Goal: Task Accomplishment & Management: Manage account settings

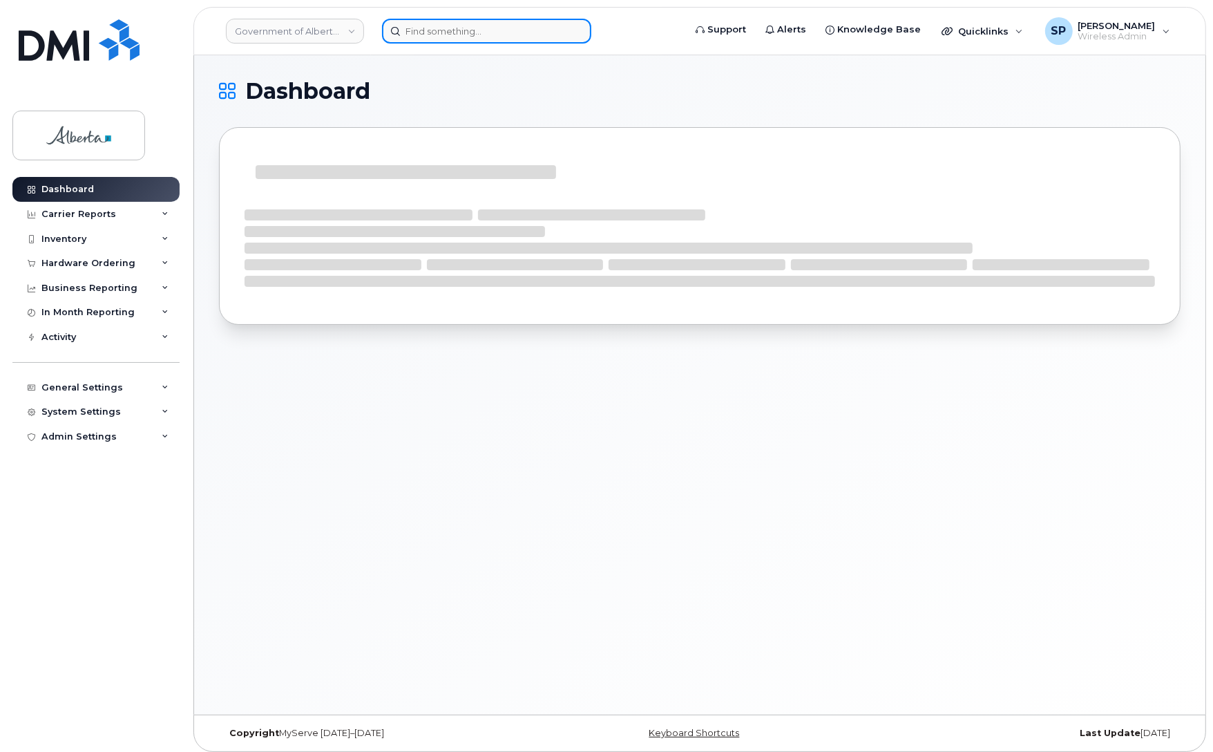
click at [451, 28] on input at bounding box center [486, 31] width 209 height 25
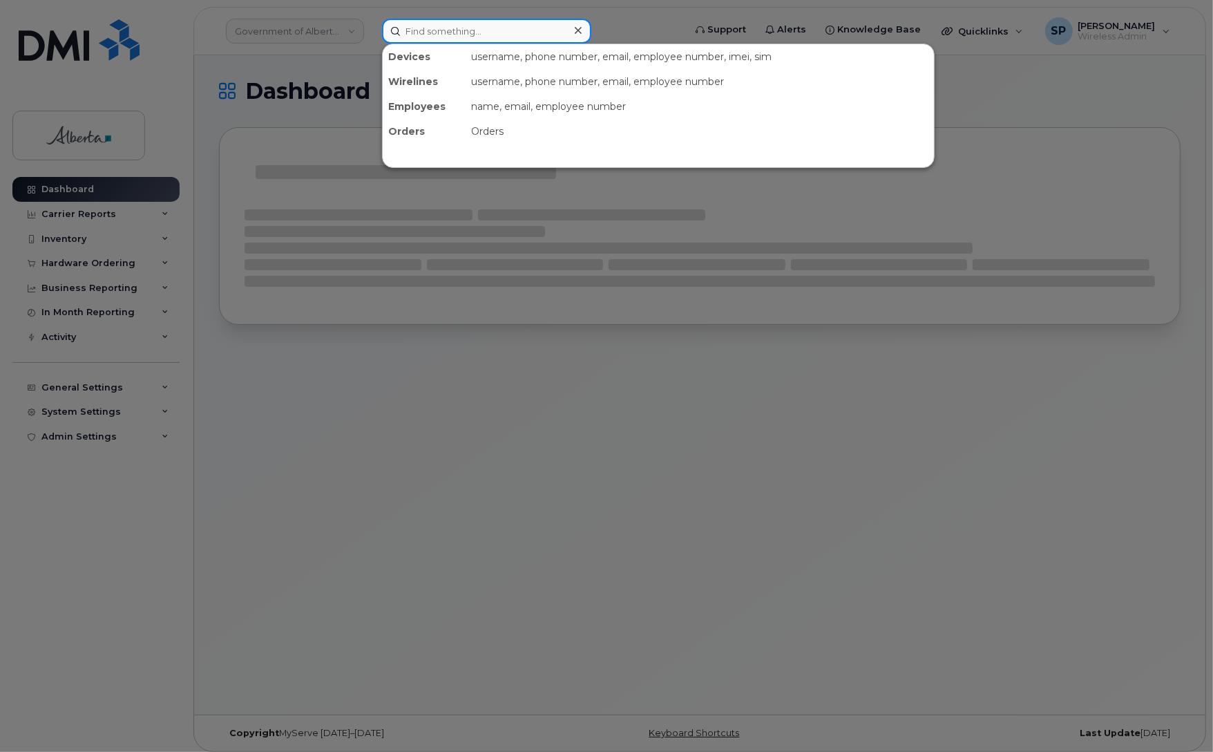
paste input "7803404925"
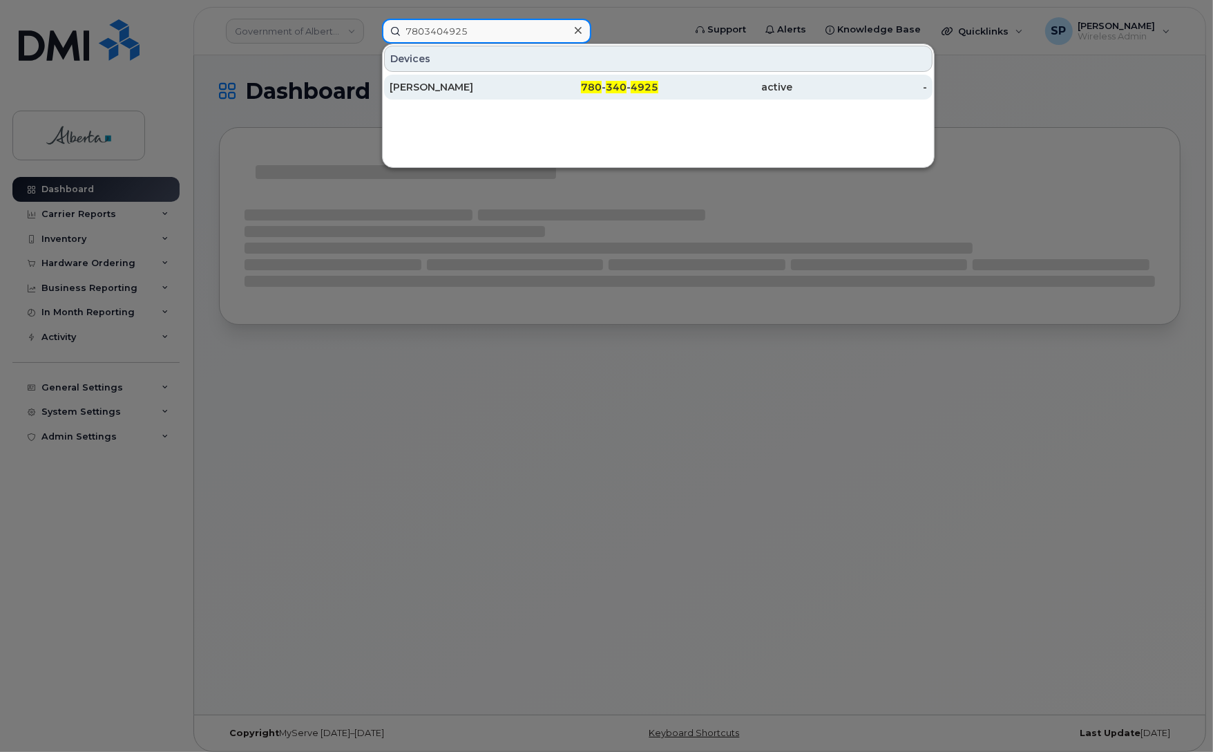
type input "7803404925"
click at [454, 90] on div "[PERSON_NAME]" at bounding box center [457, 87] width 135 height 14
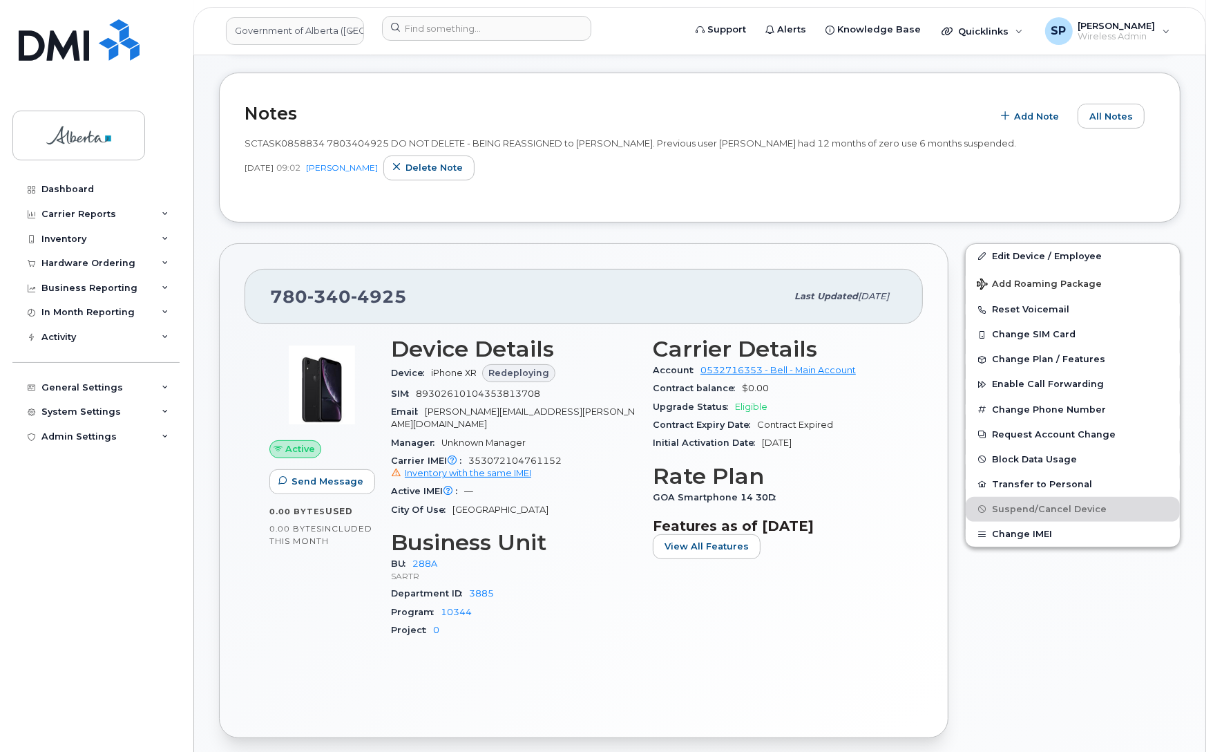
scroll to position [214, 0]
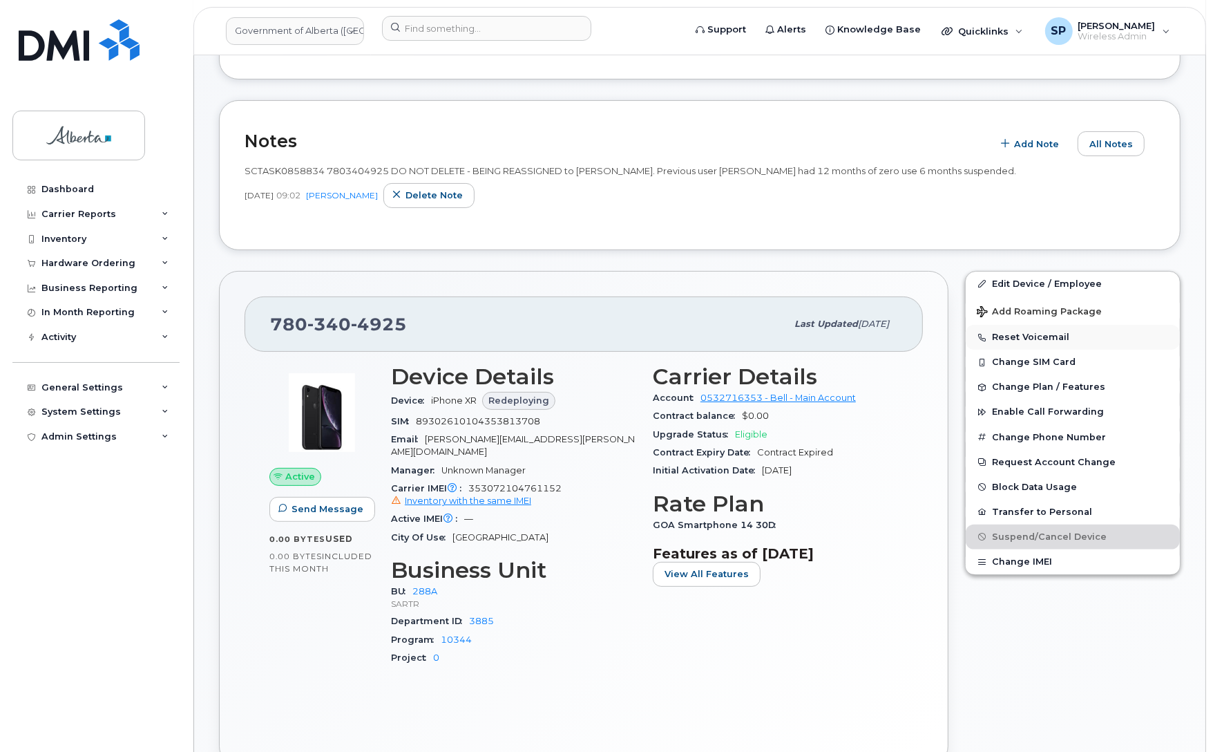
click at [1027, 337] on button "Reset Voicemail" at bounding box center [1073, 337] width 214 height 25
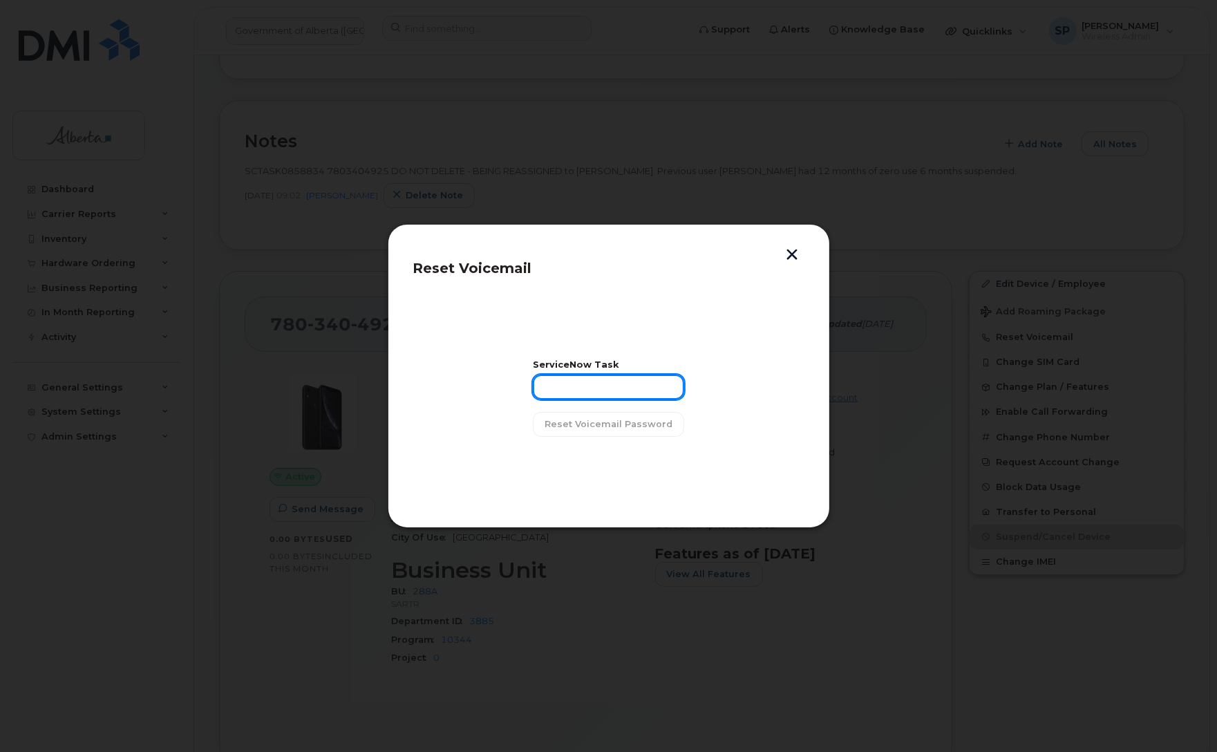
click at [571, 394] on input "text" at bounding box center [608, 386] width 151 height 25
paste input "SCTASK0858834"
type input "SCTASK0858834"
click at [585, 429] on span "Reset Voicemail Password" at bounding box center [608, 423] width 128 height 13
click at [615, 458] on span "Close" at bounding box center [609, 459] width 28 height 13
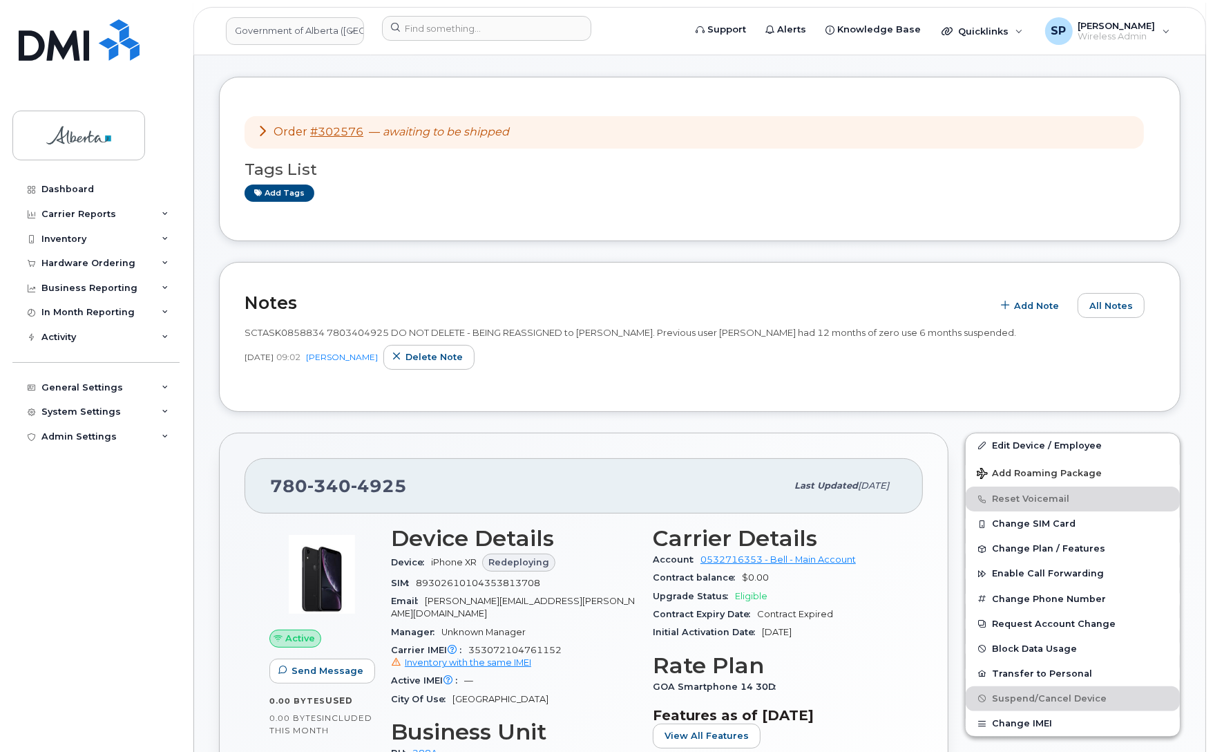
scroll to position [135, 0]
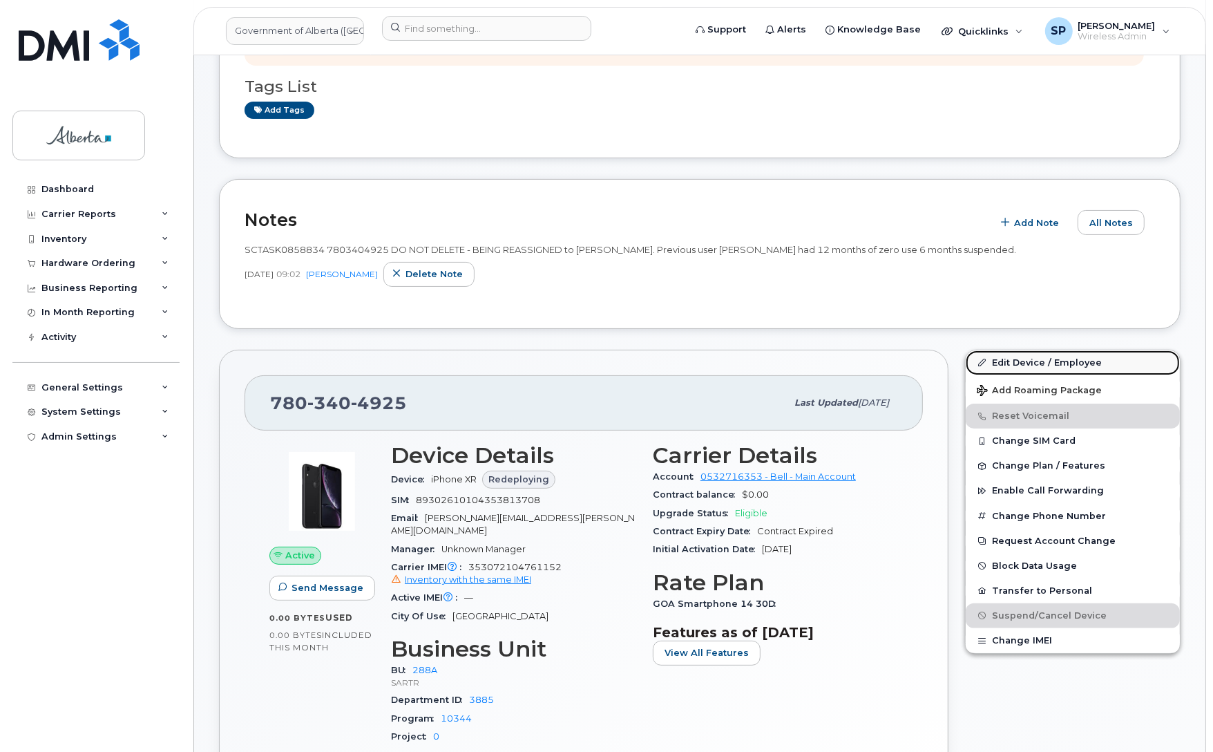
click at [1059, 361] on link "Edit Device / Employee" at bounding box center [1073, 362] width 214 height 25
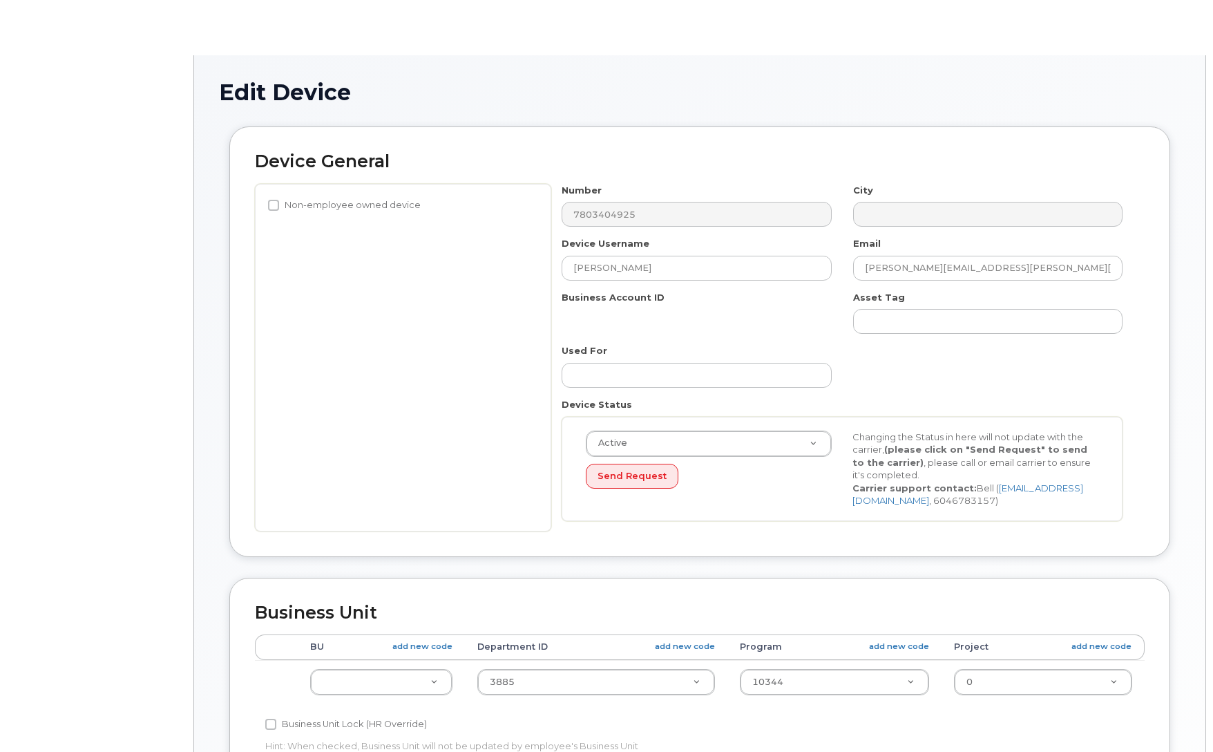
select select "4120332"
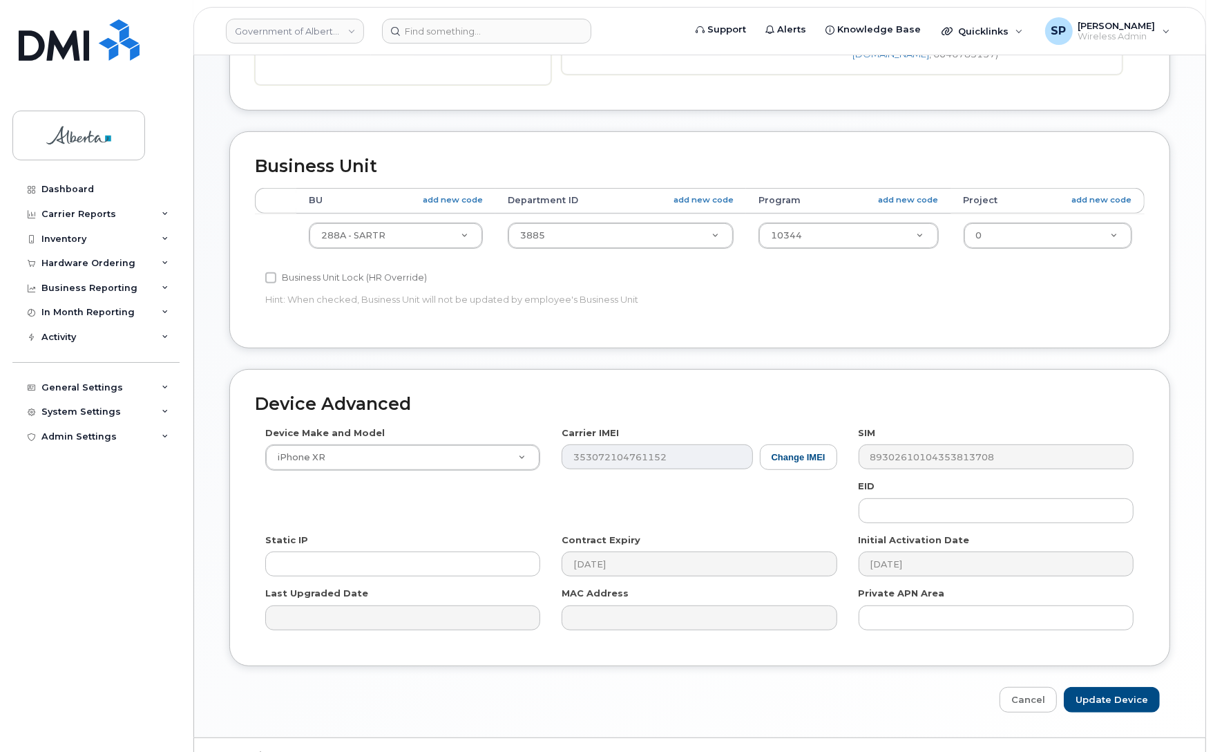
scroll to position [450, 0]
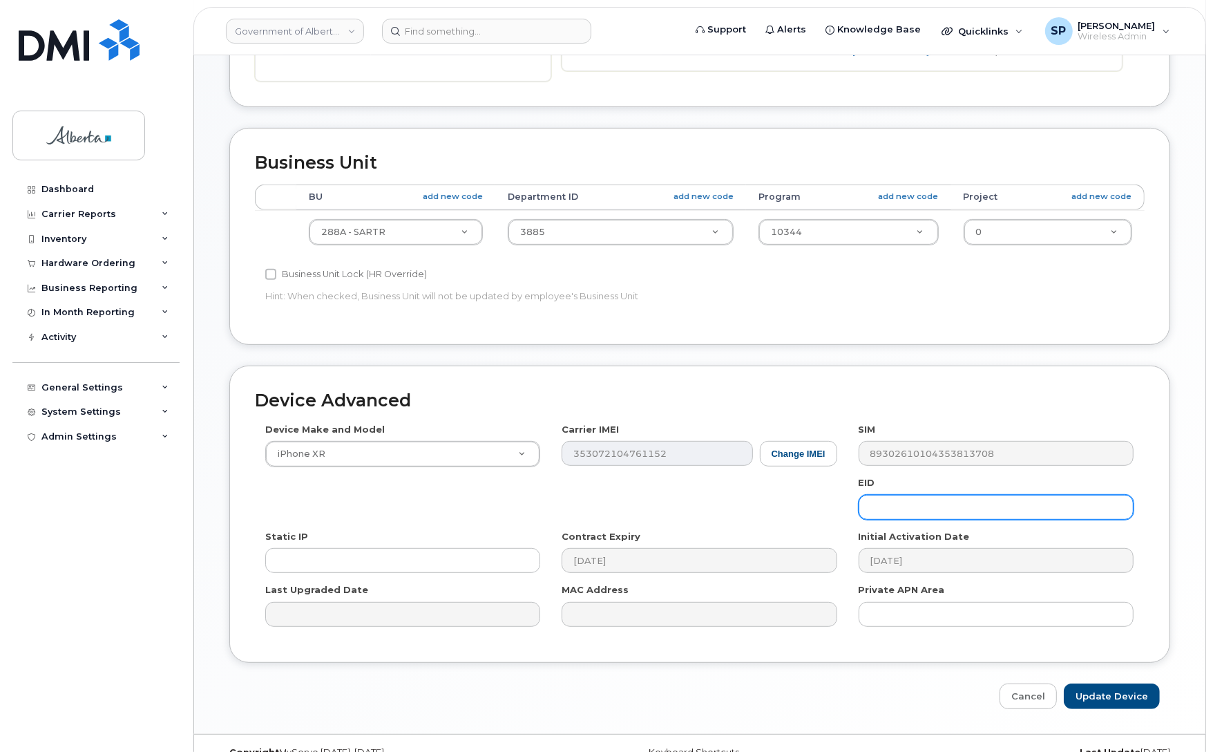
click at [1020, 511] on input "text" at bounding box center [996, 507] width 275 height 25
paste input "89043052010008887025010319804044"
type input "89043052010008887025010319804044"
click at [1131, 703] on input "Update Device" at bounding box center [1112, 696] width 96 height 26
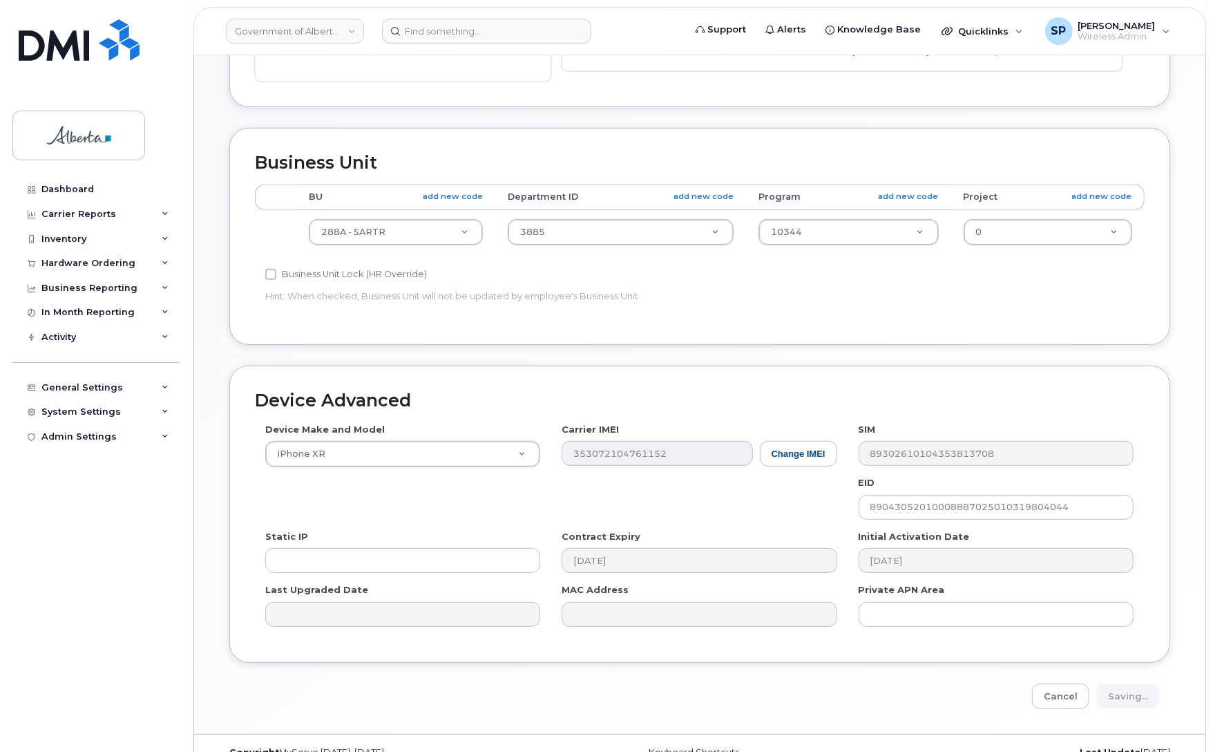
type input "Saving..."
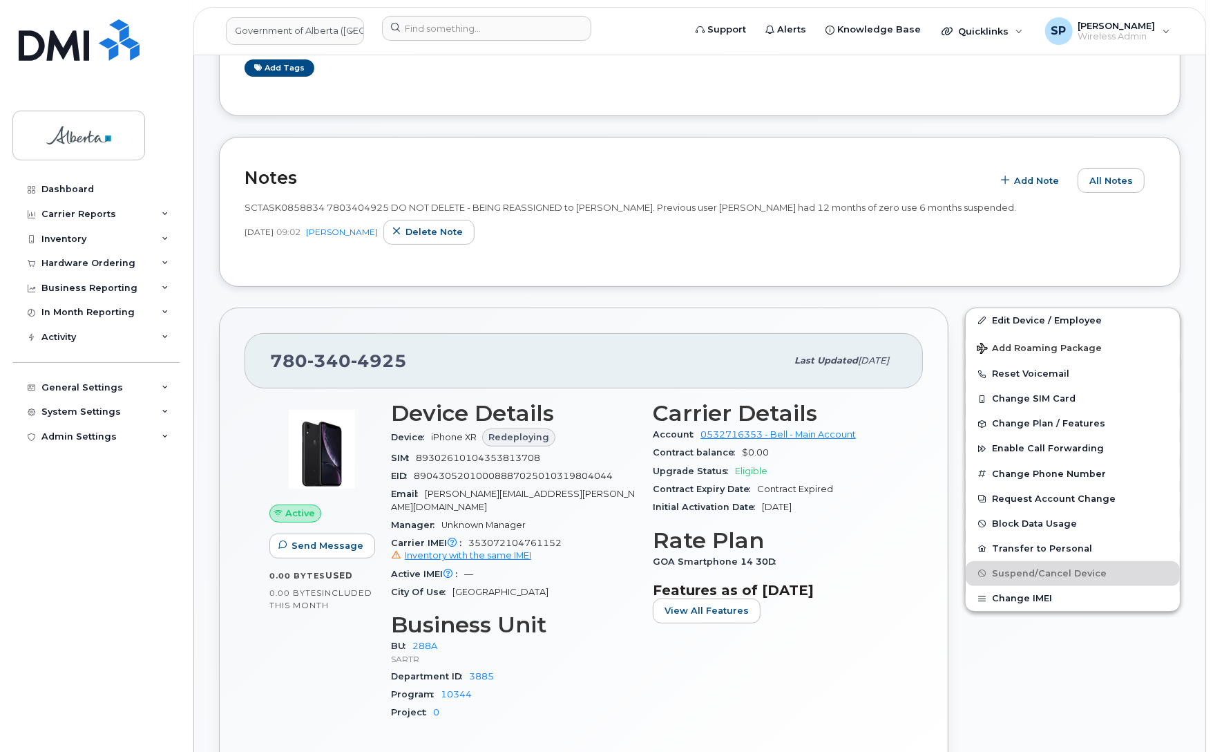
scroll to position [197, 0]
